Goal: Information Seeking & Learning: Learn about a topic

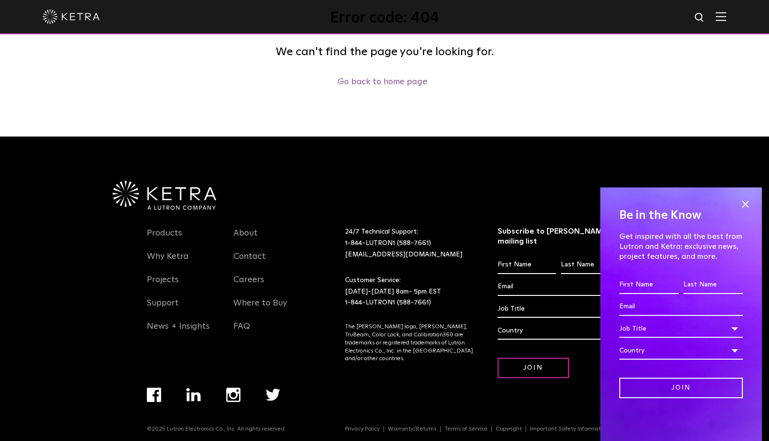
scroll to position [184, 0]
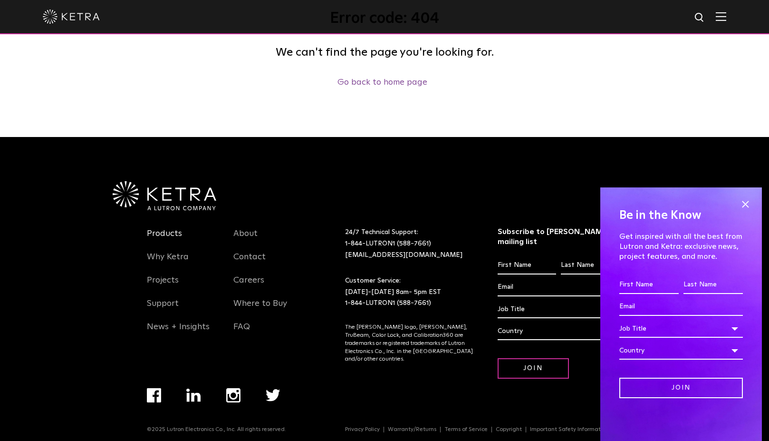
click at [173, 232] on link "Products" at bounding box center [164, 239] width 35 height 22
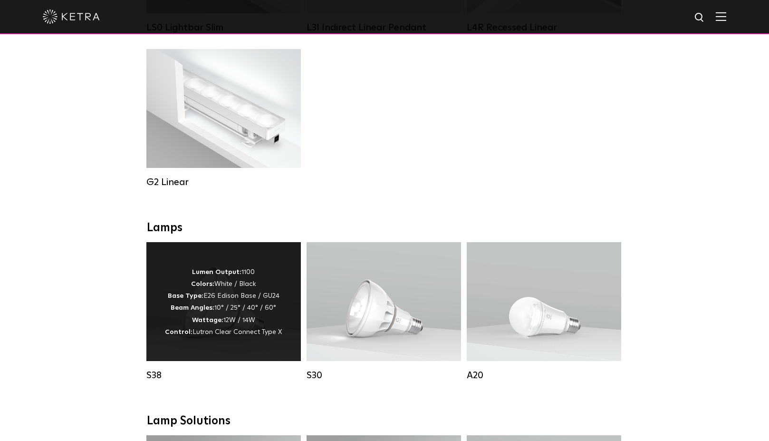
scroll to position [530, 0]
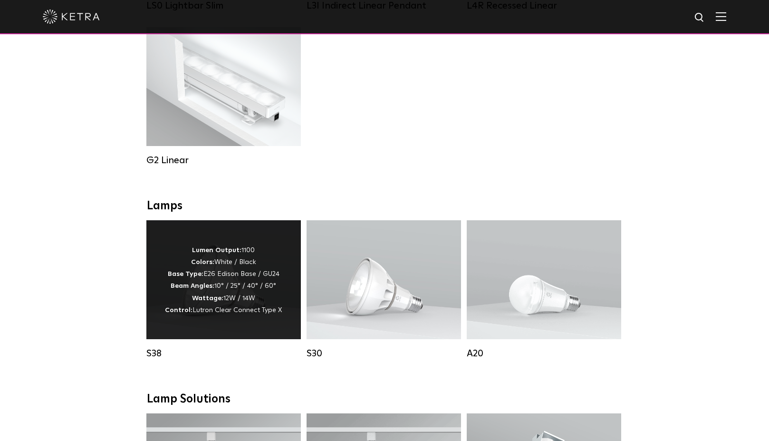
click at [252, 309] on span "Lutron Clear Connect Type X" at bounding box center [237, 310] width 89 height 7
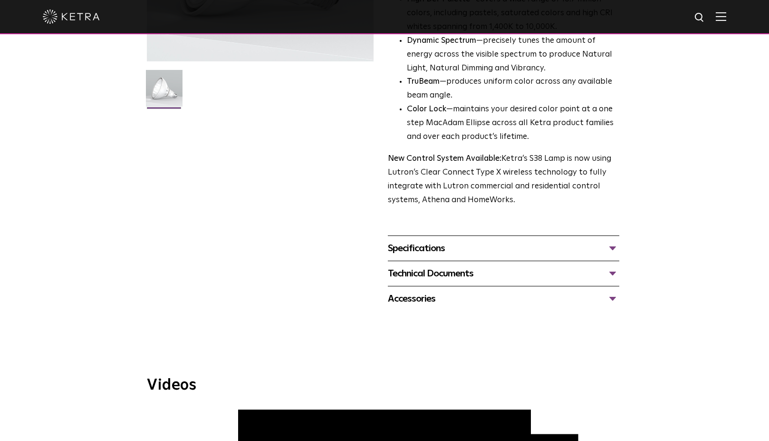
scroll to position [303, 0]
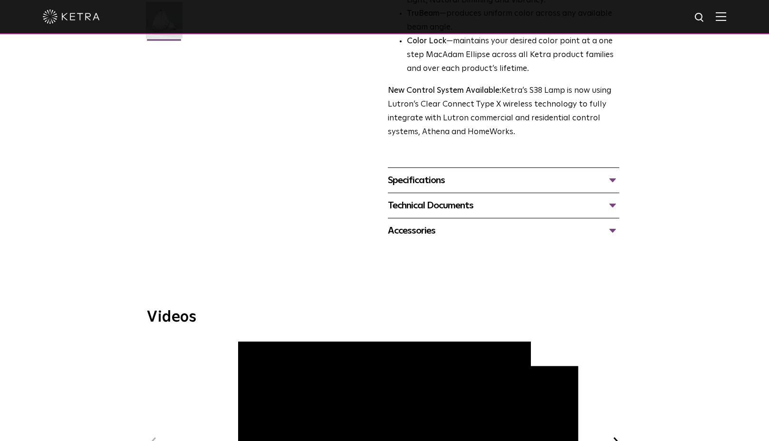
click at [615, 198] on div "Technical Documents" at bounding box center [504, 205] width 232 height 15
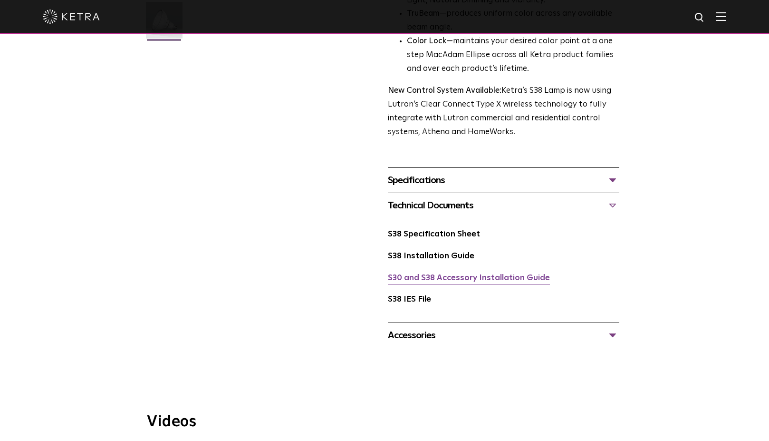
click at [506, 274] on link "S30 and S38 Accessory Installation Guide" at bounding box center [469, 278] width 162 height 8
click at [432, 230] on link "S38 Specification Sheet" at bounding box center [434, 234] width 92 height 8
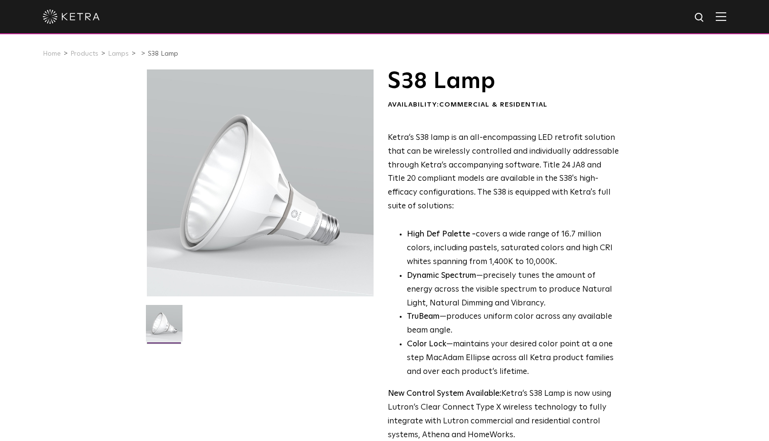
scroll to position [0, 0]
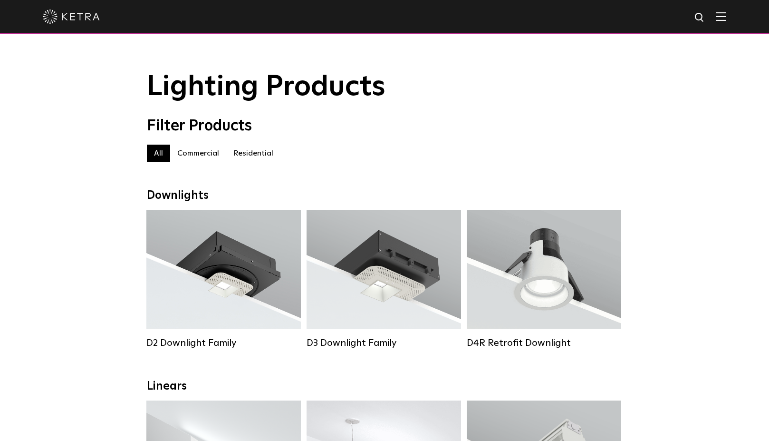
click at [209, 153] on label "Commercial" at bounding box center [198, 153] width 56 height 17
click at [61, 15] on img at bounding box center [71, 17] width 57 height 14
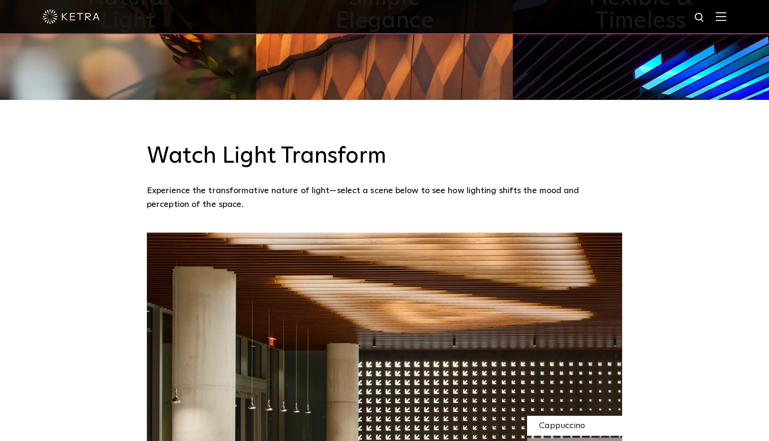
scroll to position [409, 0]
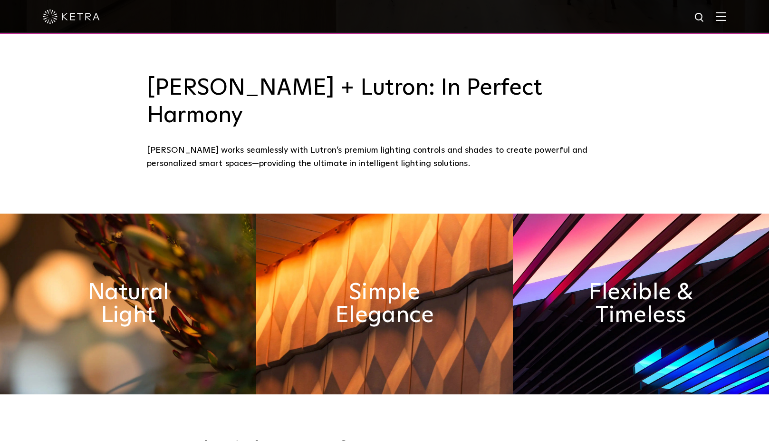
click at [698, 19] on img at bounding box center [700, 18] width 12 height 12
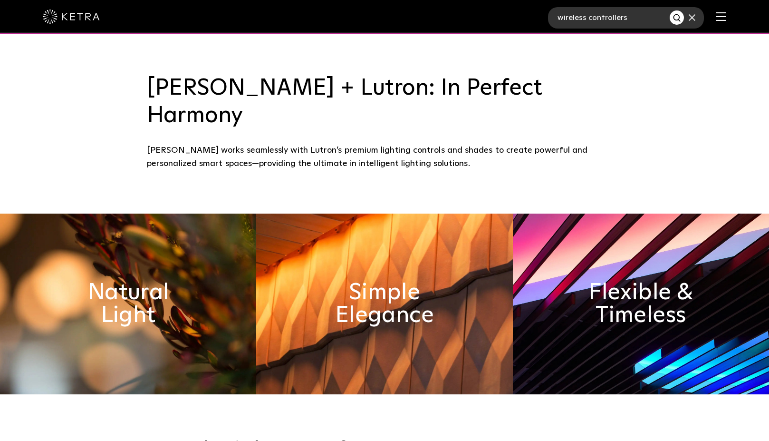
type input "wireless controllers"
click at [677, 18] on button "Search" at bounding box center [677, 17] width 14 height 14
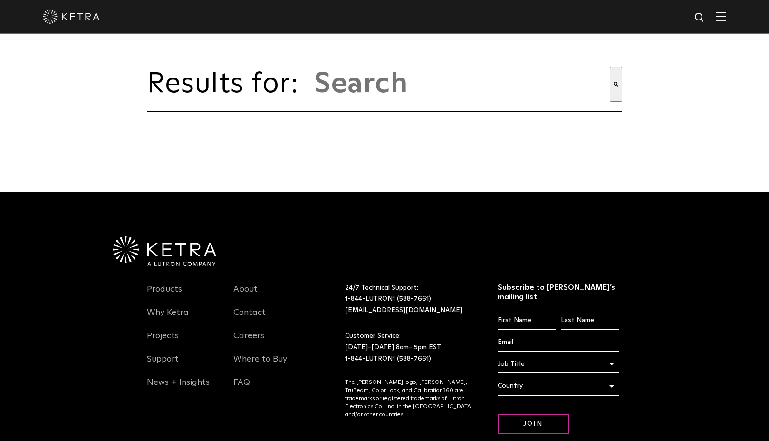
type input "wireless controllers"
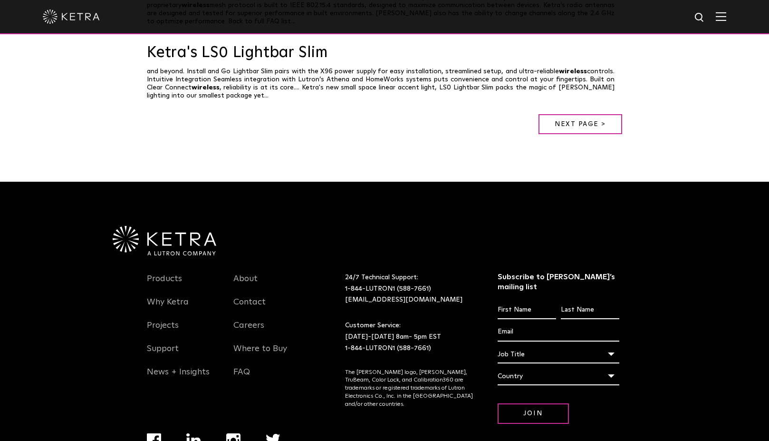
scroll to position [799, 0]
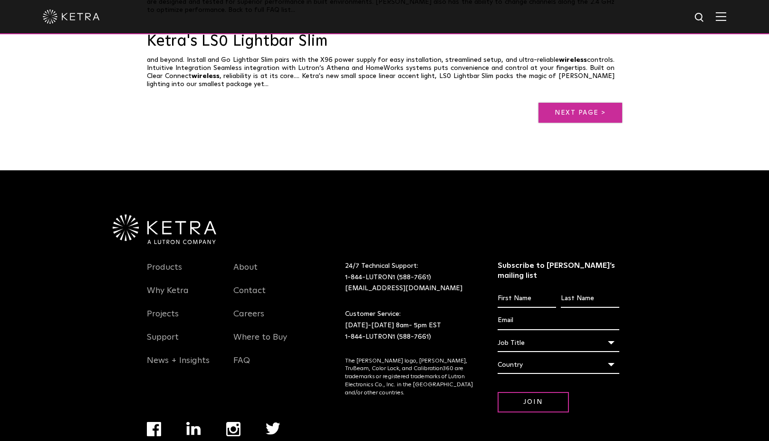
click at [611, 103] on link "Next page >" at bounding box center [581, 113] width 84 height 20
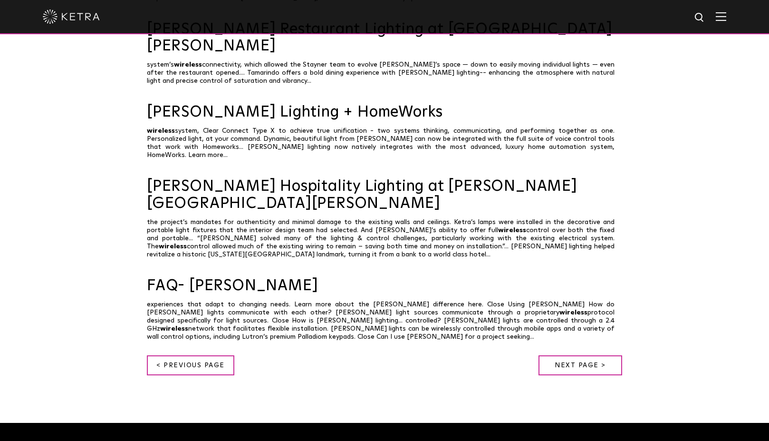
scroll to position [568, 0]
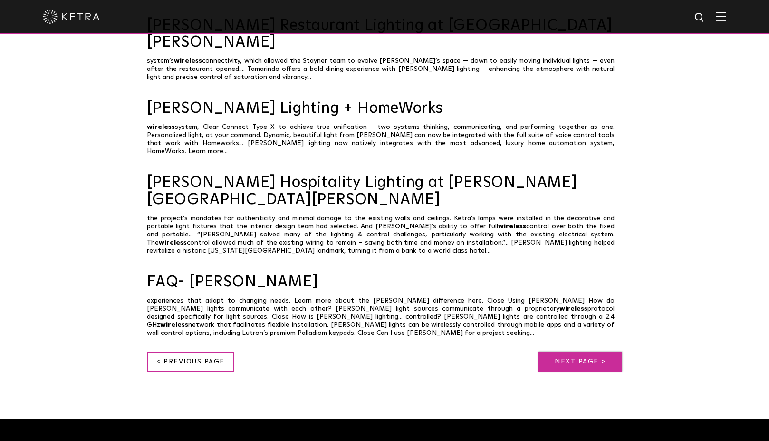
click at [563, 351] on link "Next page >" at bounding box center [581, 361] width 84 height 20
